Goal: Use online tool/utility: Utilize a website feature to perform a specific function

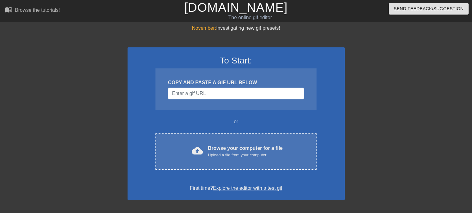
click at [184, 93] on input "Username" at bounding box center [236, 94] width 136 height 12
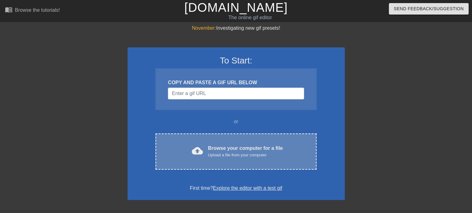
click at [190, 161] on div "cloud_upload Browse your computer for a file Upload a file from your computer C…" at bounding box center [235, 152] width 161 height 36
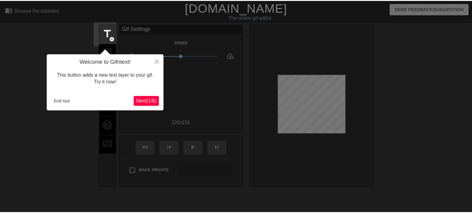
scroll to position [15, 0]
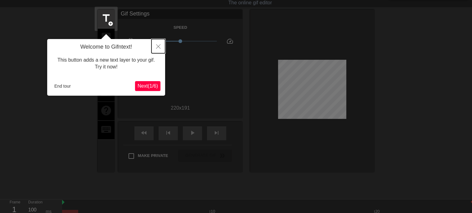
click at [159, 46] on icon "Close" at bounding box center [158, 46] width 4 height 4
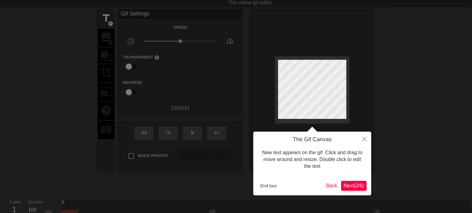
scroll to position [0, 0]
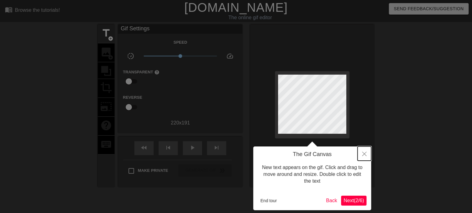
click at [361, 151] on button "Close" at bounding box center [364, 154] width 14 height 14
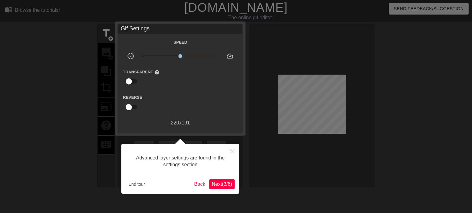
scroll to position [15, 0]
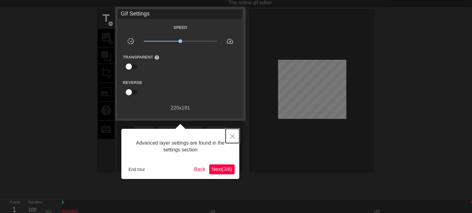
click at [236, 136] on button "Close" at bounding box center [232, 136] width 14 height 14
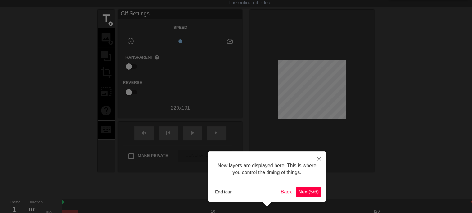
scroll to position [5, 0]
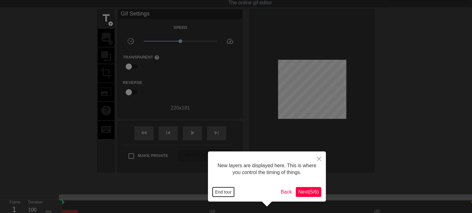
click at [229, 189] on button "End tour" at bounding box center [222, 192] width 21 height 9
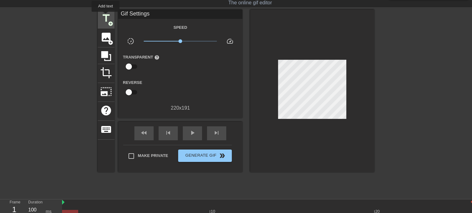
click at [105, 16] on span "title" at bounding box center [106, 18] width 12 height 12
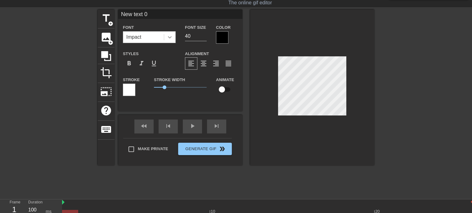
click at [169, 38] on icon at bounding box center [170, 37] width 6 height 6
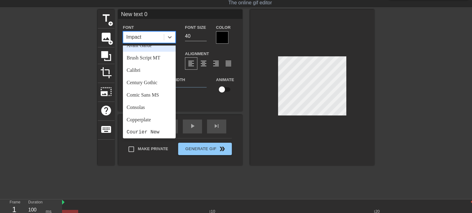
scroll to position [31, 0]
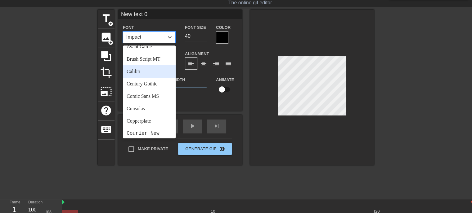
click at [138, 70] on div "Calibri" at bounding box center [149, 71] width 53 height 12
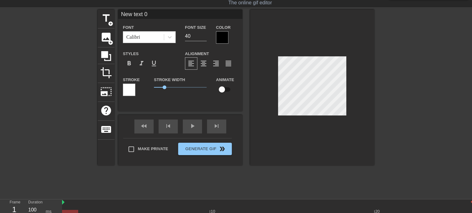
scroll to position [1, 1]
type input "s"
type textarea "s"
type input "sc"
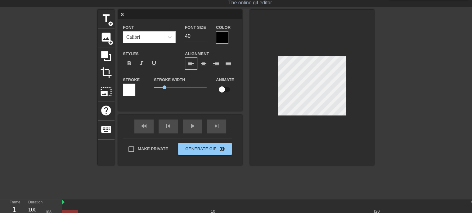
type textarea "sc"
type input "scr"
type textarea "scr"
type input "scre"
type textarea "scre"
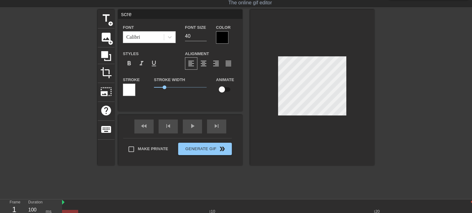
type input "screa"
type textarea "screa"
type input "screan"
type textarea "screan"
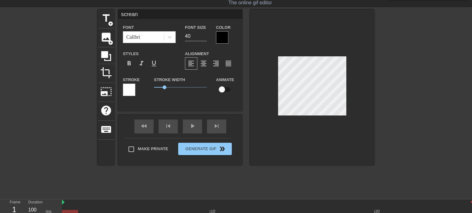
type input "screan"
type textarea "screan"
type input "screan"
type textarea "screan"
type input "screa"
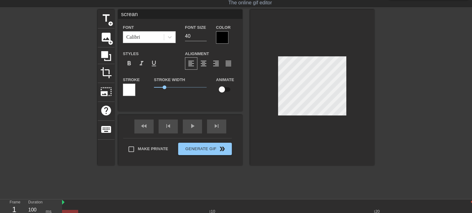
type textarea "screa"
type input "scre"
type textarea "scre"
type input "screa"
type textarea "screa"
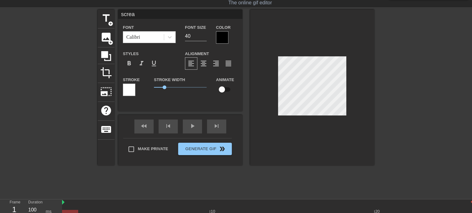
type input "scream"
type textarea "scream"
type input "scream"
type textarea "scream"
type input "scream i"
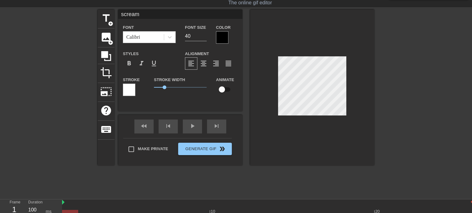
type textarea "scream i"
type input "scream if"
type textarea "scream if"
type input "scream if"
type textarea "scream if"
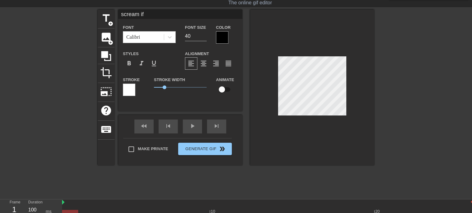
type input "scream if y"
type textarea "scream if y"
type input "scream if yo"
type textarea "scream if yo"
type input "scream if you"
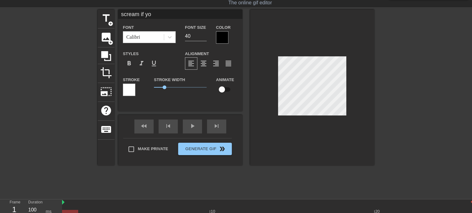
type textarea "scream if you"
type input "scream if you"
type textarea "scream if you"
type input "scream if you l"
type textarea "scream if you l"
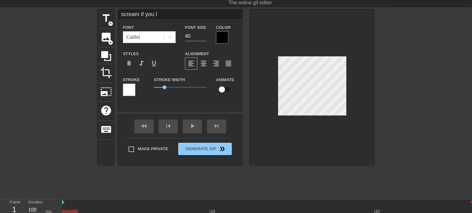
type input "scream if you lo"
type textarea "scream if you lo"
type input "scream if you lov"
type textarea "scream if you lov"
type input "scream if you love"
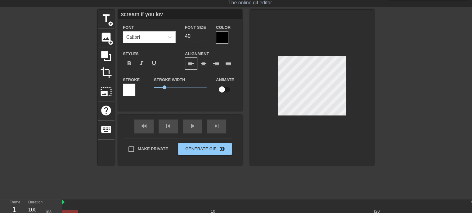
type textarea "scream if you love"
type input "scream if you love"
type textarea "scream if you love"
type input "scream if you love T"
type textarea "scream if you love T"
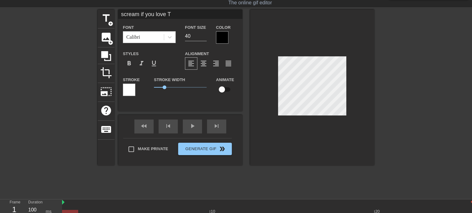
type input "scream if you love [PERSON_NAME]"
type textarea "scream if you love [PERSON_NAME]"
type input "scream if you love [PERSON_NAME]"
type textarea "scream if you love [PERSON_NAME]"
type input "scream if you love [PERSON_NAME]"
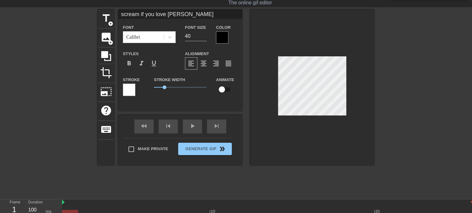
type textarea "scream if you love [PERSON_NAME]"
type input "scream if you love [PERSON_NAME]"
type textarea "scream if you love [PERSON_NAME]"
type input "scream if you love [PERSON_NAME]"
type textarea "scream if you love [PERSON_NAME]"
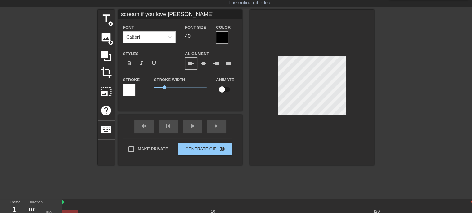
type input "scream if you love [PERSON_NAME]"
type textarea "scream if you love [PERSON_NAME]"
type input "scream if you love [PERSON_NAME]"
type textarea "scream if you love [PERSON_NAME]"
type input "scream if you love TeganLily"
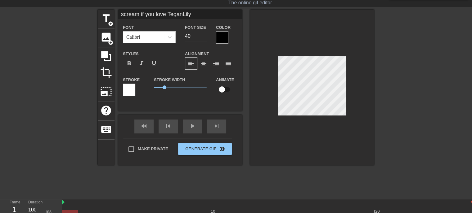
scroll to position [1, 4]
type textarea "scream if you love TeganLily"
drag, startPoint x: 187, startPoint y: 36, endPoint x: 184, endPoint y: 36, distance: 3.4
click at [184, 36] on div "Font Size 40" at bounding box center [195, 34] width 31 height 20
drag, startPoint x: 192, startPoint y: 35, endPoint x: 179, endPoint y: 36, distance: 12.7
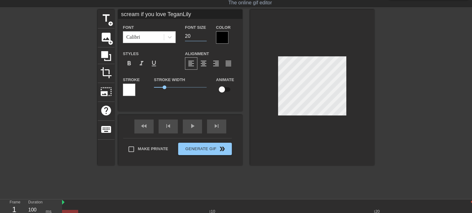
click at [179, 36] on div "Font Calibri Font Size 20 Color" at bounding box center [180, 34] width 124 height 20
type input "30"
click at [154, 14] on input "scream if you love TeganLily" at bounding box center [180, 14] width 124 height 9
click at [203, 61] on span "format_align_center" at bounding box center [203, 63] width 7 height 7
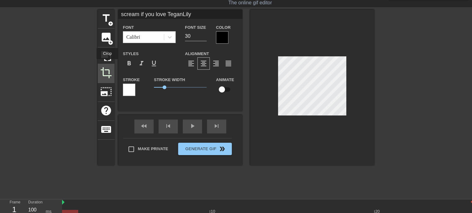
click at [107, 64] on div "crop" at bounding box center [106, 73] width 17 height 19
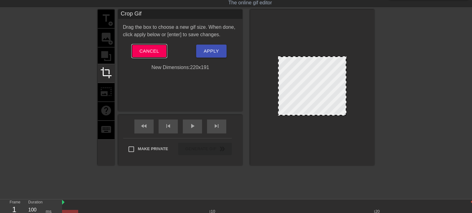
click at [143, 50] on span "Cancel" at bounding box center [149, 51] width 20 height 8
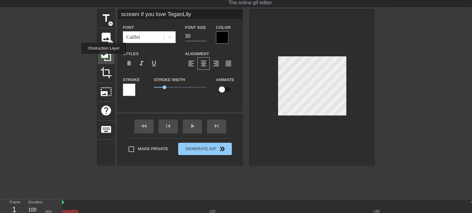
click at [104, 58] on icon at bounding box center [106, 56] width 12 height 12
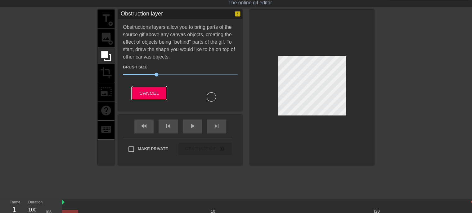
click at [151, 87] on button "Cancel" at bounding box center [149, 93] width 34 height 13
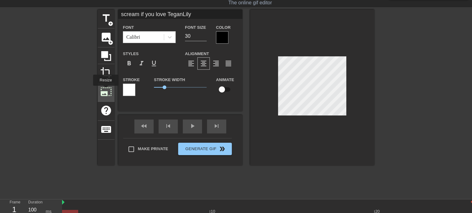
click at [105, 90] on span "photo_size_select_large" at bounding box center [106, 92] width 12 height 12
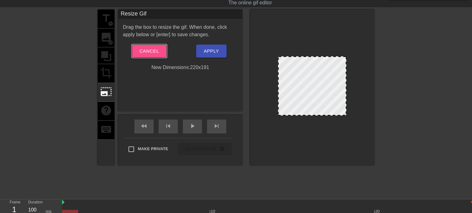
click at [140, 48] on span "Cancel" at bounding box center [149, 51] width 20 height 8
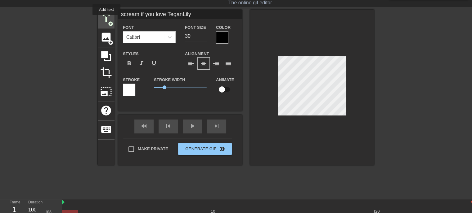
click at [106, 20] on span "title" at bounding box center [106, 18] width 12 height 12
type input "New text 1"
type input "40"
drag, startPoint x: 158, startPoint y: 14, endPoint x: 97, endPoint y: 8, distance: 61.7
click at [97, 8] on div "menu_book Browse the tutorials! [DOMAIN_NAME] The online gif editor Send Feedba…" at bounding box center [236, 115] width 472 height 261
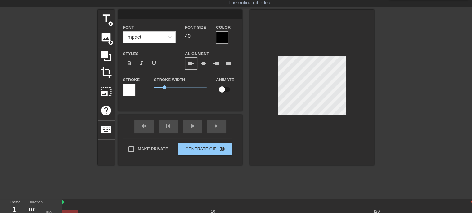
scroll to position [1, 1]
type input "scream if you love TeganLily"
type input "30"
click at [129, 61] on span "format_bold" at bounding box center [128, 63] width 7 height 7
drag, startPoint x: 164, startPoint y: 87, endPoint x: 147, endPoint y: 87, distance: 16.7
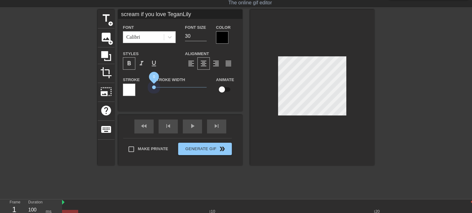
click at [147, 87] on div "Stroke Stroke Width 0 Animate" at bounding box center [180, 89] width 124 height 26
click at [184, 35] on div "Font Size 30" at bounding box center [195, 34] width 31 height 20
drag, startPoint x: 154, startPoint y: 15, endPoint x: 194, endPoint y: 15, distance: 40.6
click at [194, 15] on input "scream if you love TeganLily" at bounding box center [180, 14] width 124 height 9
click at [106, 21] on span "title" at bounding box center [106, 18] width 12 height 12
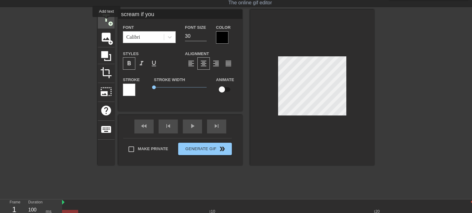
type input "New text 2"
type input "40"
click at [131, 17] on input "New text 2" at bounding box center [180, 14] width 124 height 9
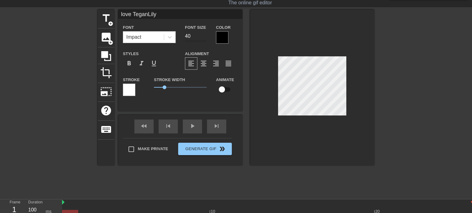
type input "love TeganLily"
click at [187, 36] on input "40" at bounding box center [196, 36] width 22 height 10
type input "30"
drag, startPoint x: 165, startPoint y: 85, endPoint x: 150, endPoint y: 87, distance: 15.3
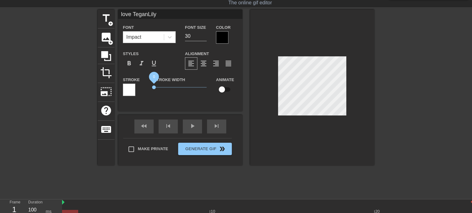
click at [150, 87] on div "Stroke Width 0" at bounding box center [180, 89] width 62 height 26
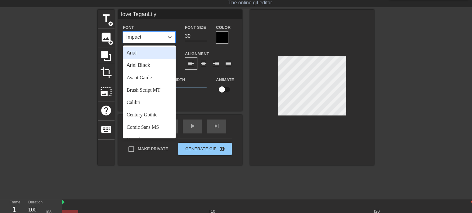
click at [138, 33] on div "Impact" at bounding box center [133, 36] width 15 height 7
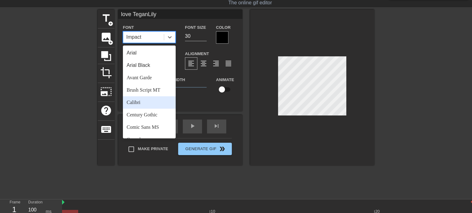
click at [140, 103] on div "Calibri" at bounding box center [149, 102] width 53 height 12
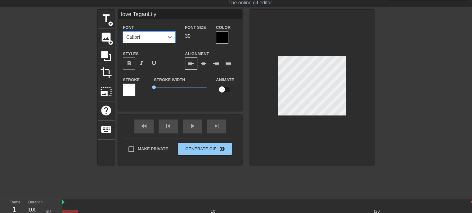
click at [130, 66] on span "format_bold" at bounding box center [128, 63] width 7 height 7
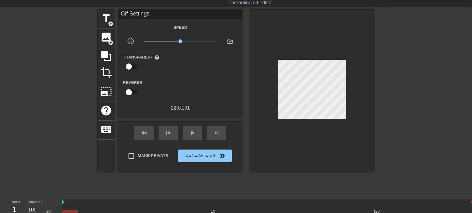
click at [366, 51] on div at bounding box center [312, 91] width 124 height 163
click at [331, 38] on div at bounding box center [312, 91] width 124 height 163
click at [216, 156] on span "Generate Gif double_arrow" at bounding box center [204, 155] width 49 height 7
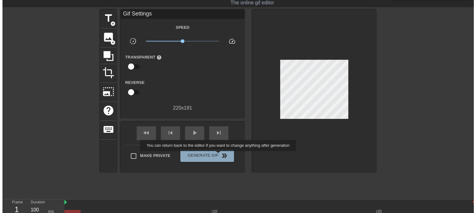
scroll to position [0, 0]
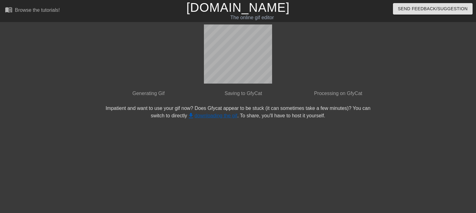
click at [222, 114] on link "get_app downloading the gif" at bounding box center [212, 115] width 50 height 5
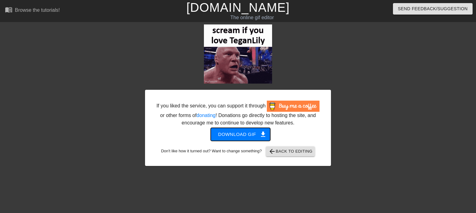
click at [242, 134] on span "Download gif get_app" at bounding box center [240, 135] width 45 height 8
